Goal: Task Accomplishment & Management: Manage account settings

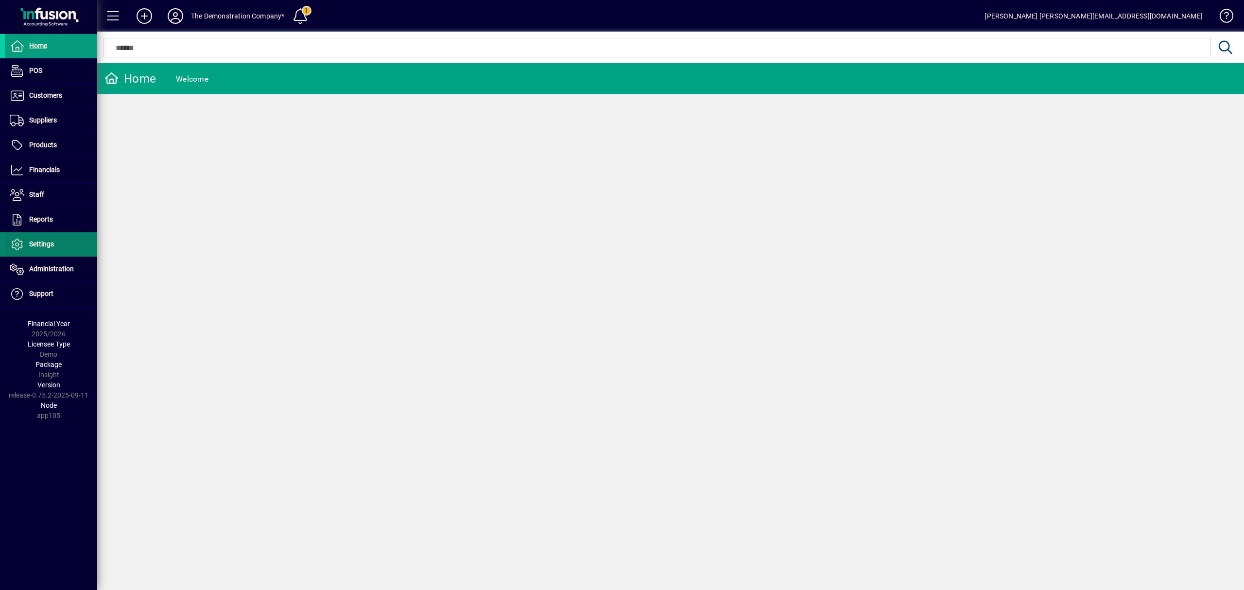
click at [41, 246] on span "Settings" at bounding box center [41, 244] width 25 height 8
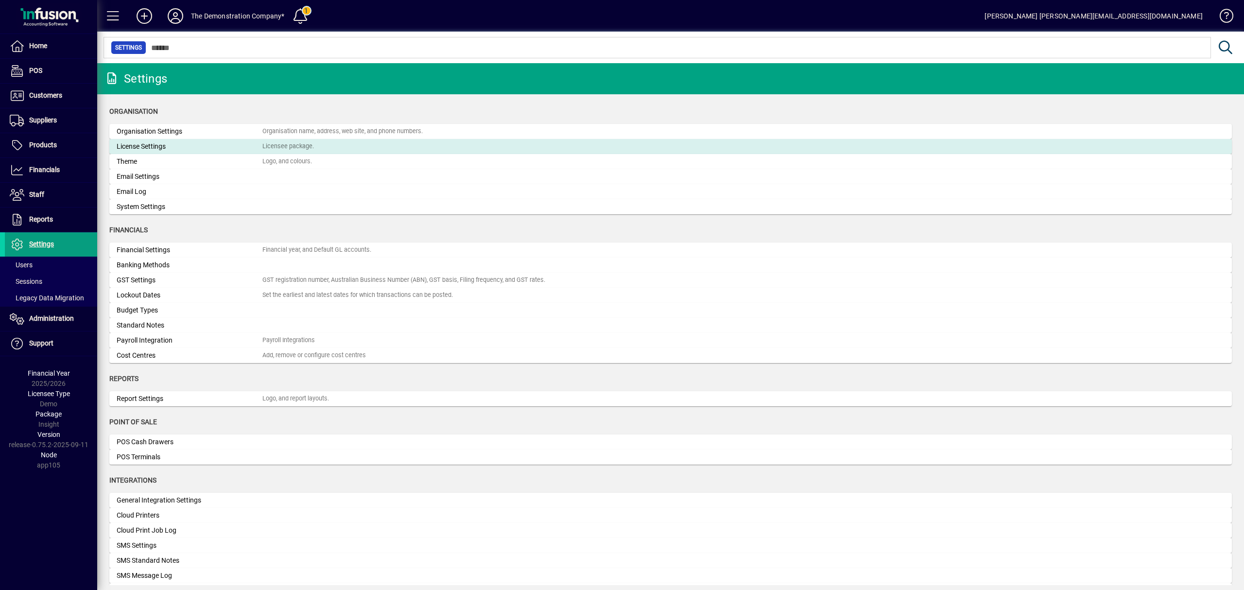
click at [172, 146] on div "License Settings" at bounding box center [190, 146] width 146 height 10
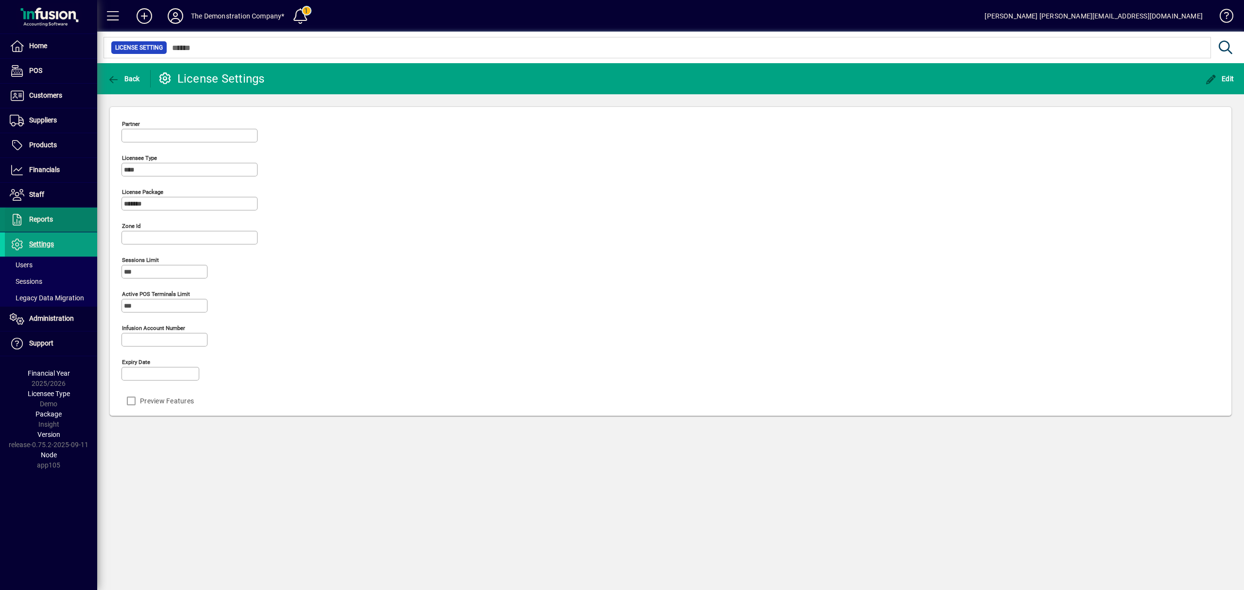
type input "**********"
